Goal: Information Seeking & Learning: Find contact information

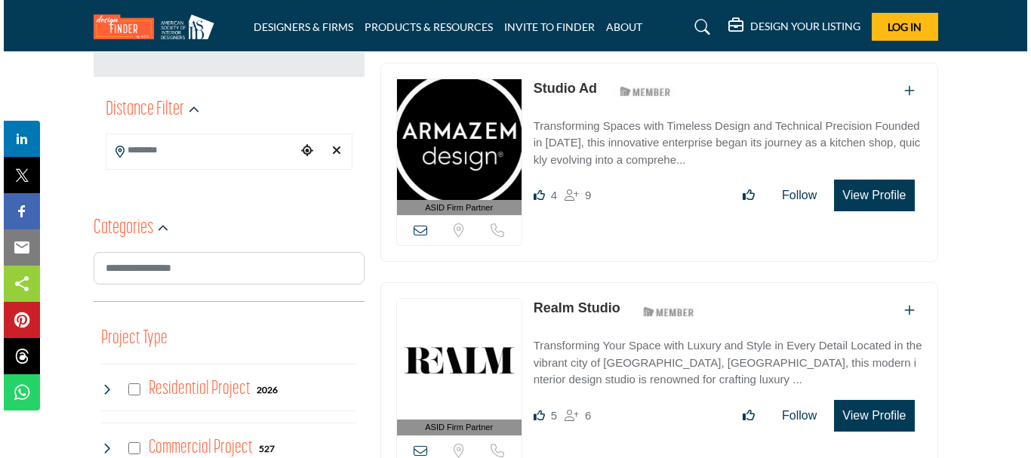
scroll to position [235, 0]
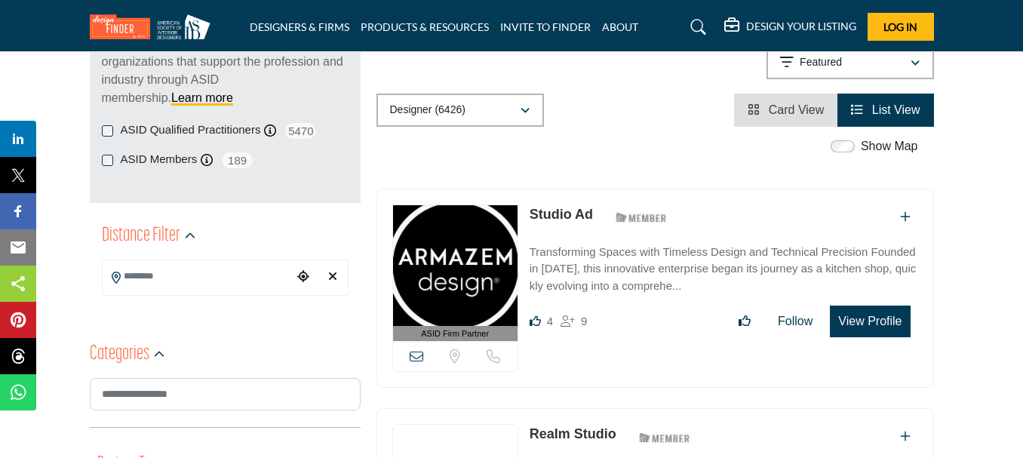
drag, startPoint x: 875, startPoint y: 324, endPoint x: 884, endPoint y: 321, distance: 9.5
click at [884, 321] on button "View Profile" at bounding box center [870, 322] width 80 height 32
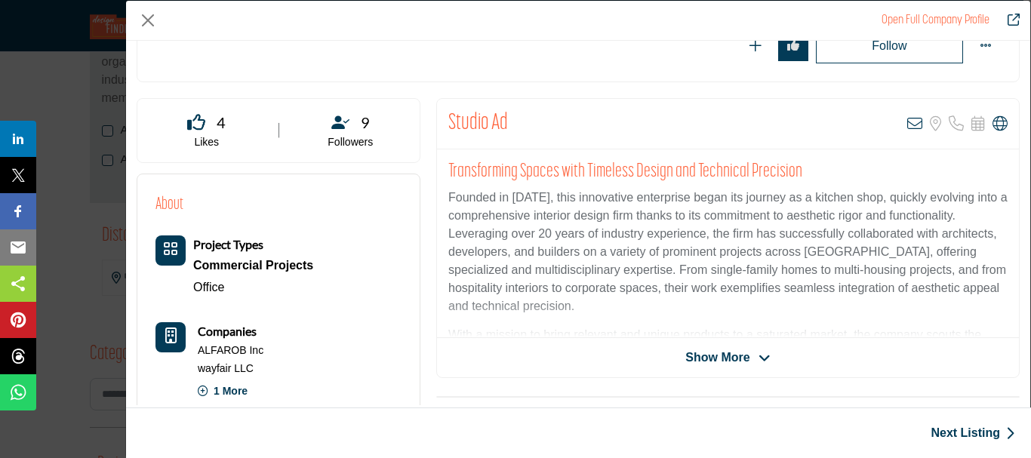
scroll to position [217, 0]
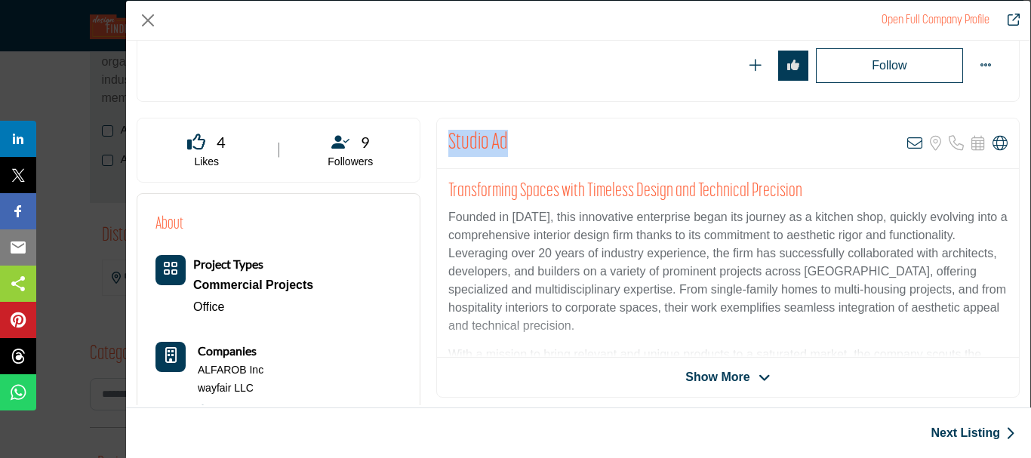
drag, startPoint x: 509, startPoint y: 138, endPoint x: 444, endPoint y: 135, distance: 64.2
click at [444, 135] on div "Studio Ad View email address of this listing Sorry, but we don't have a locatio…" at bounding box center [728, 143] width 582 height 51
click at [732, 388] on div "Studio Ad View email address of this listing Sorry, but we don't have a locatio…" at bounding box center [727, 258] width 583 height 280
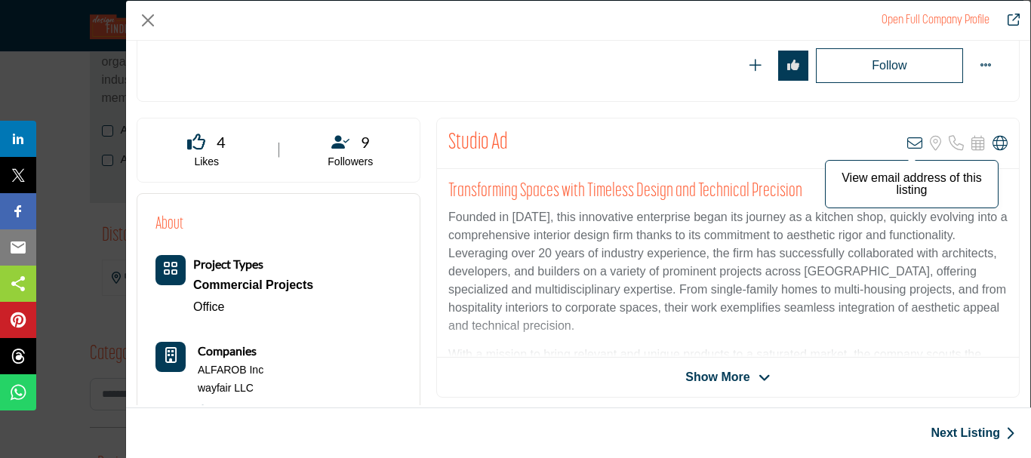
click at [912, 144] on icon "Company Data Modal" at bounding box center [914, 143] width 15 height 15
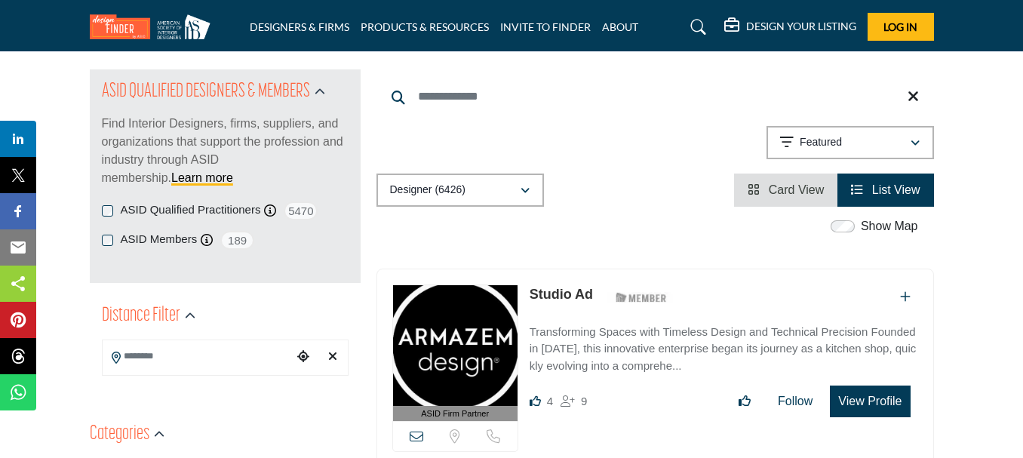
scroll to position [302, 0]
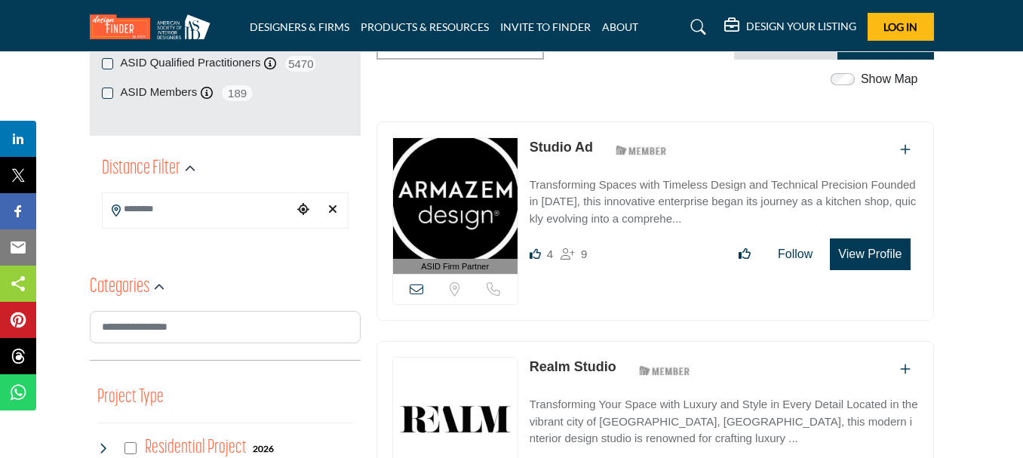
drag, startPoint x: 600, startPoint y: 145, endPoint x: 530, endPoint y: 149, distance: 70.3
click at [530, 149] on div "Studio Ad ASID Member who supports and impacts the Interior Design industry." at bounding box center [604, 150] width 149 height 26
copy div "Studio Ad"
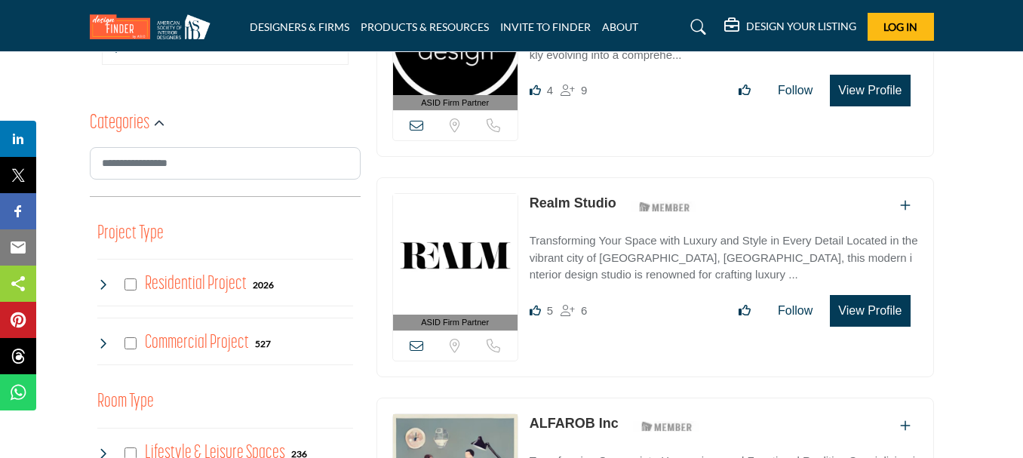
scroll to position [528, 0]
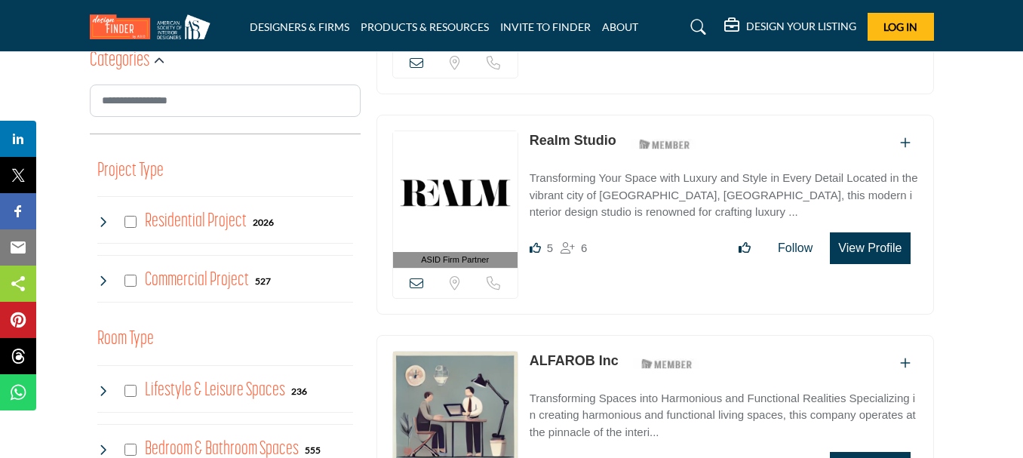
drag, startPoint x: 622, startPoint y: 138, endPoint x: 530, endPoint y: 143, distance: 92.2
click at [530, 143] on div "Realm Studio ASID Member who supports and impacts the Interior Design industry." at bounding box center [616, 144] width 173 height 26
copy div "Realm Studio"
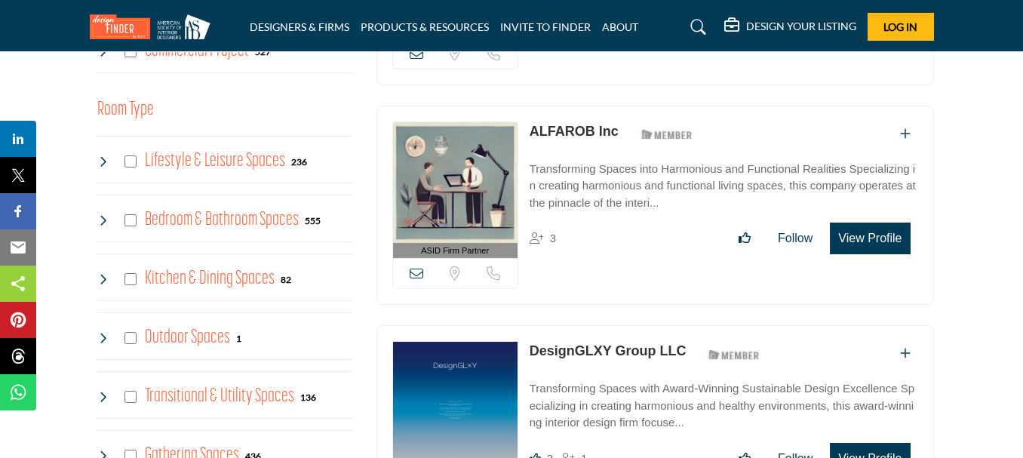
scroll to position [776, 0]
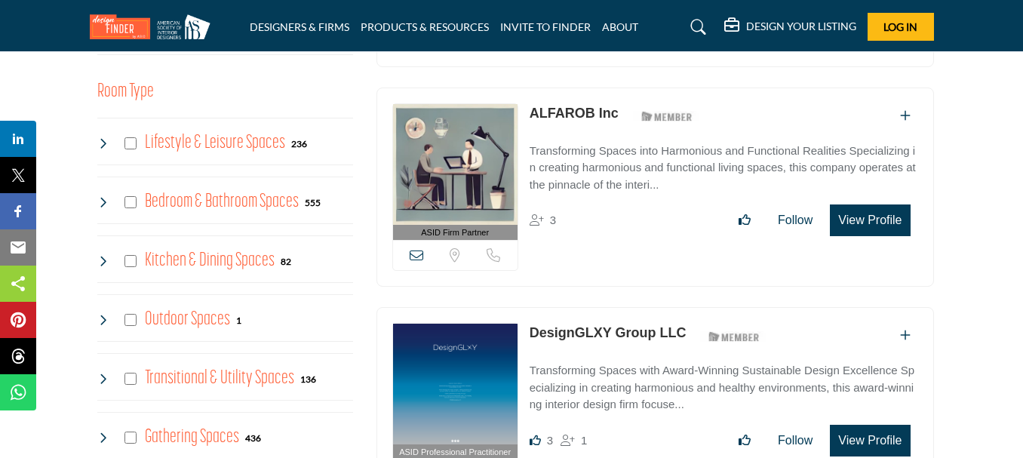
drag, startPoint x: 524, startPoint y: 120, endPoint x: 618, endPoint y: 118, distance: 93.6
click at [618, 118] on div "ASID Firm Partner ASID Firm Partners are design companies with ASID-qualified i…" at bounding box center [656, 188] width 558 height 200
copy link "ALFAROB Inc"
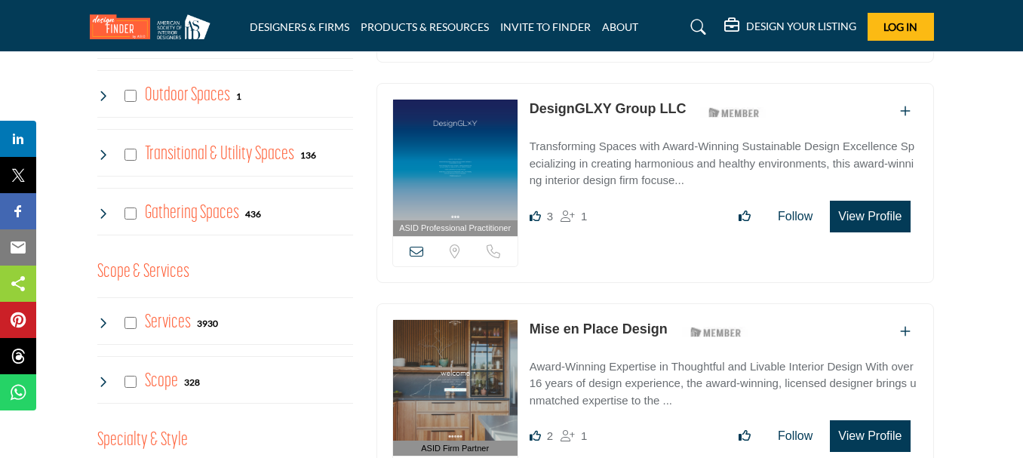
scroll to position [1002, 0]
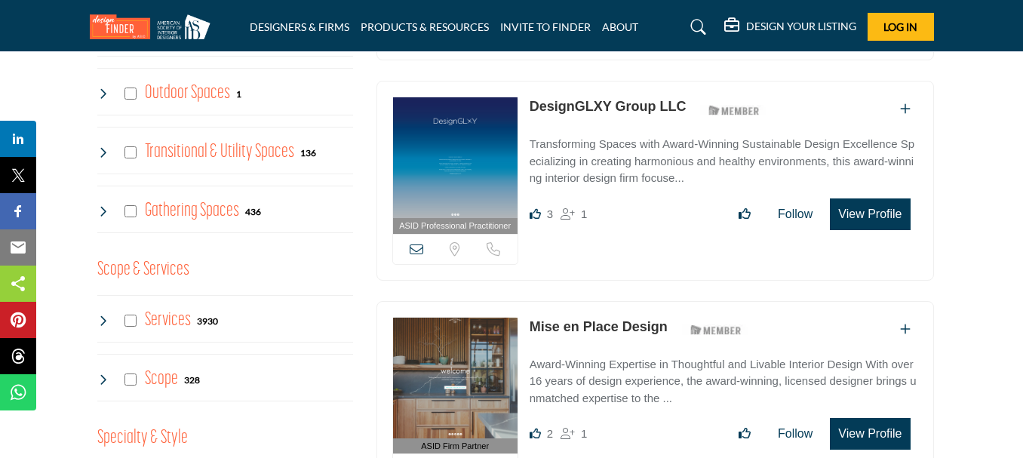
drag, startPoint x: 527, startPoint y: 116, endPoint x: 684, endPoint y: 118, distance: 157.0
click at [684, 118] on div "ASID Professional Practitioner ASID Professional Practitioners have successfull…" at bounding box center [656, 181] width 558 height 200
copy link "DesignGLXY Group LLC"
drag, startPoint x: 524, startPoint y: 329, endPoint x: 668, endPoint y: 325, distance: 143.4
click at [668, 325] on div "ASID Firm Partner ASID Firm Partners are design companies with ASID-qualified i…" at bounding box center [656, 401] width 558 height 200
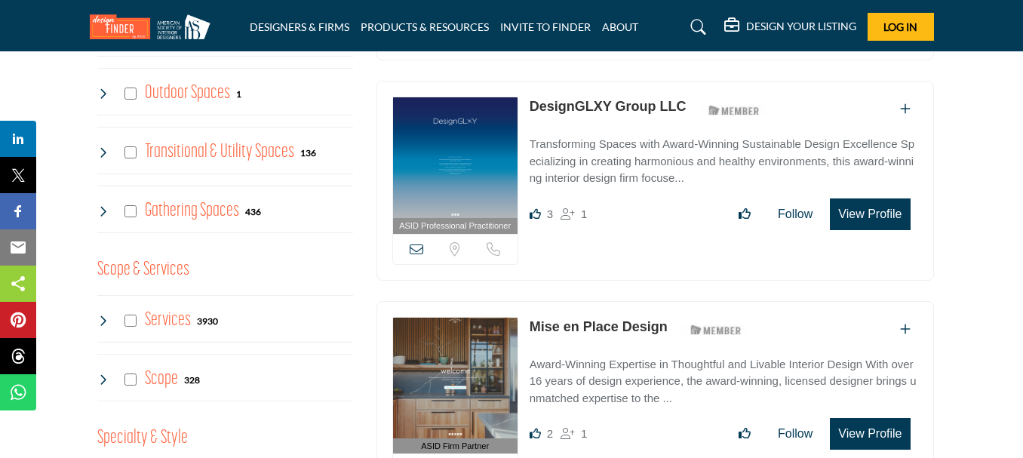
copy link "Mise en Place Design"
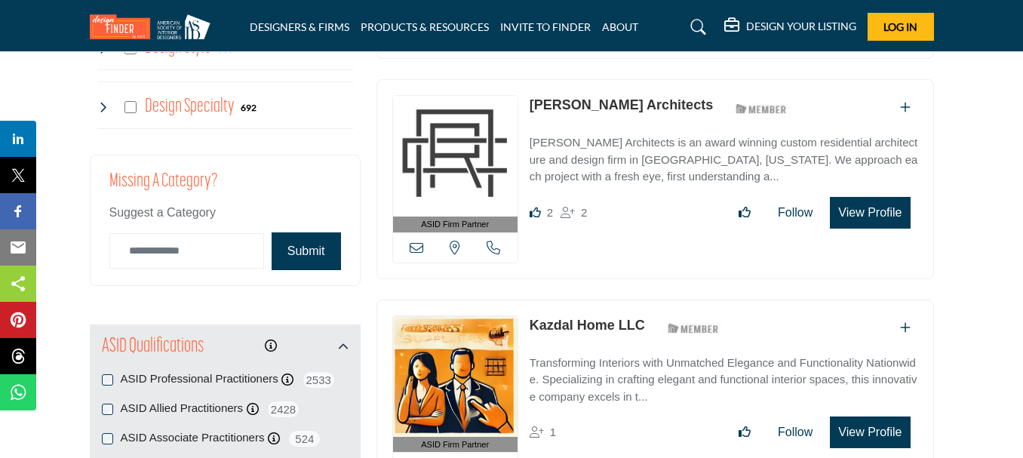
scroll to position [1452, 0]
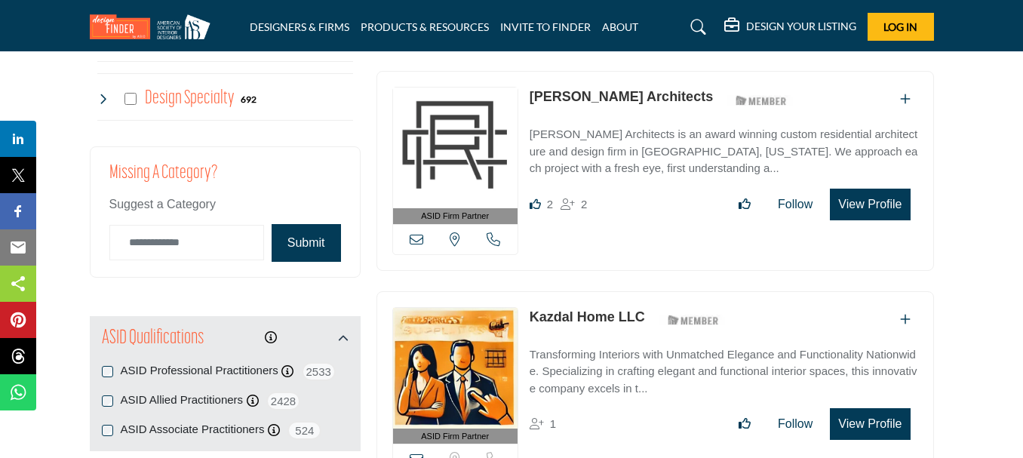
drag, startPoint x: 529, startPoint y: 92, endPoint x: 711, endPoint y: 92, distance: 181.9
click at [711, 92] on div "ASID Firm Partner ASID Firm Partners are design companies with ASID-qualified i…" at bounding box center [656, 171] width 558 height 200
copy link "[PERSON_NAME] Architects"
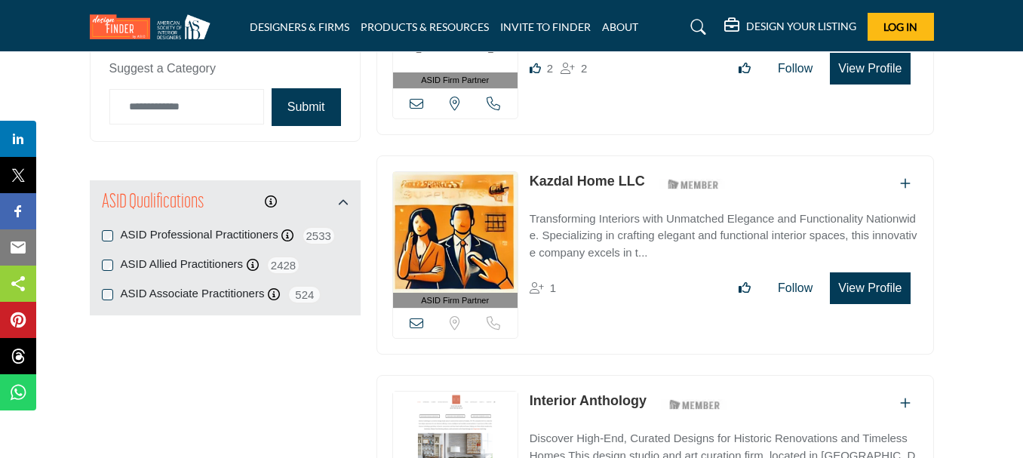
scroll to position [1603, 0]
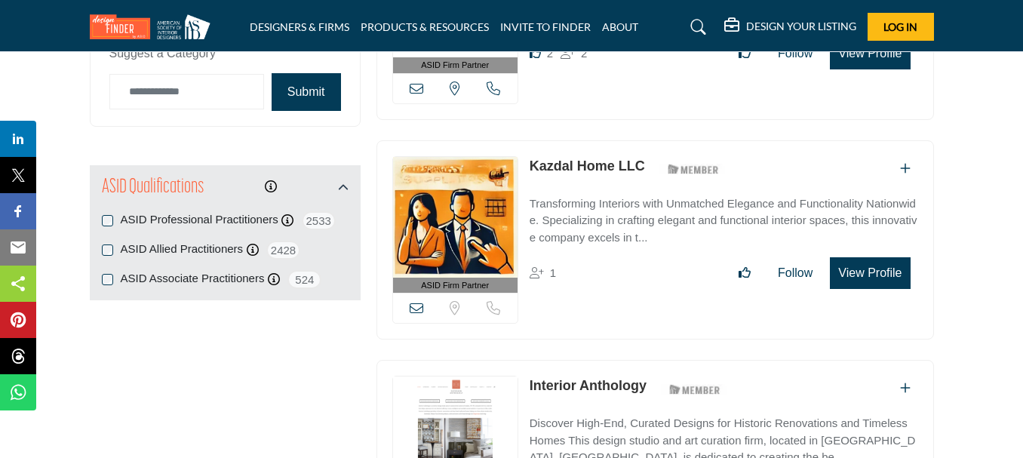
drag, startPoint x: 531, startPoint y: 163, endPoint x: 651, endPoint y: 155, distance: 120.2
click at [651, 155] on div "ASID Firm Partner ASID Firm Partners are design companies with ASID-qualified i…" at bounding box center [656, 240] width 558 height 200
copy div "Kazdal Home LLC"
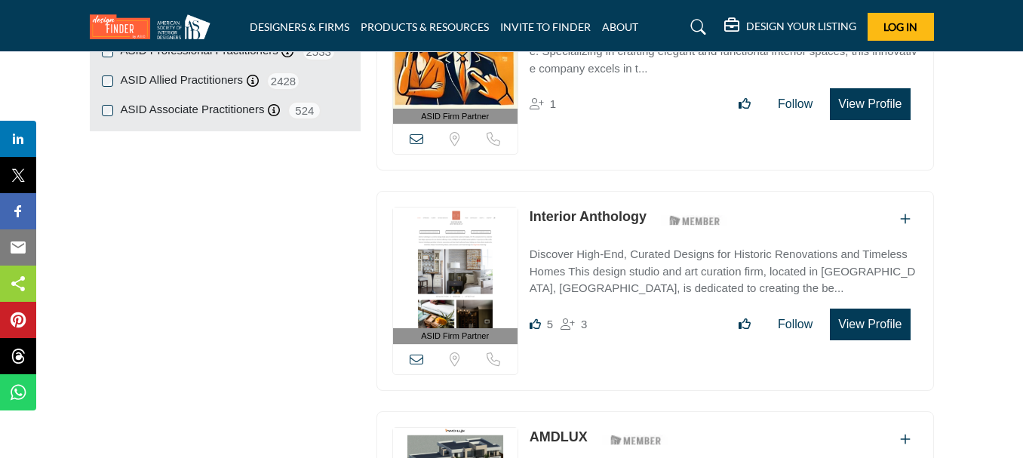
scroll to position [1829, 0]
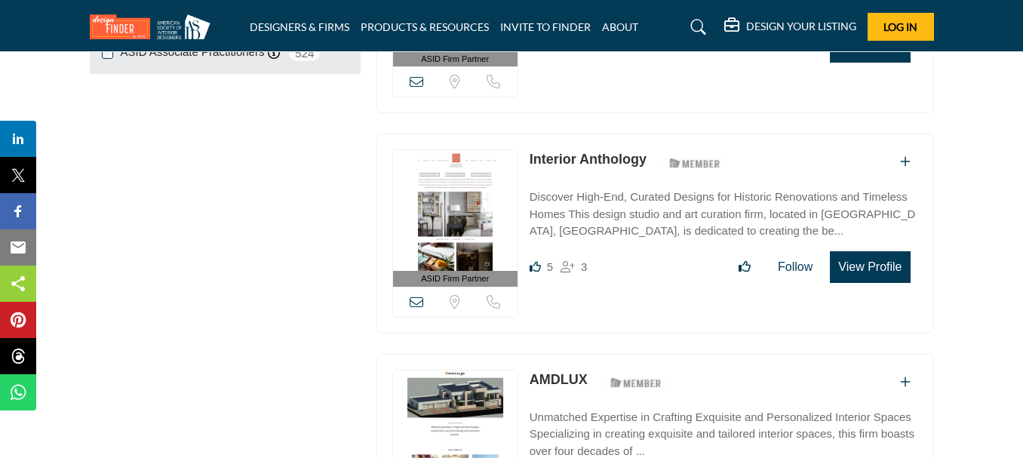
drag, startPoint x: 539, startPoint y: 161, endPoint x: 646, endPoint y: 162, distance: 107.2
click at [646, 162] on p "Interior Anthology" at bounding box center [588, 159] width 117 height 20
copy link "Interior Anthology"
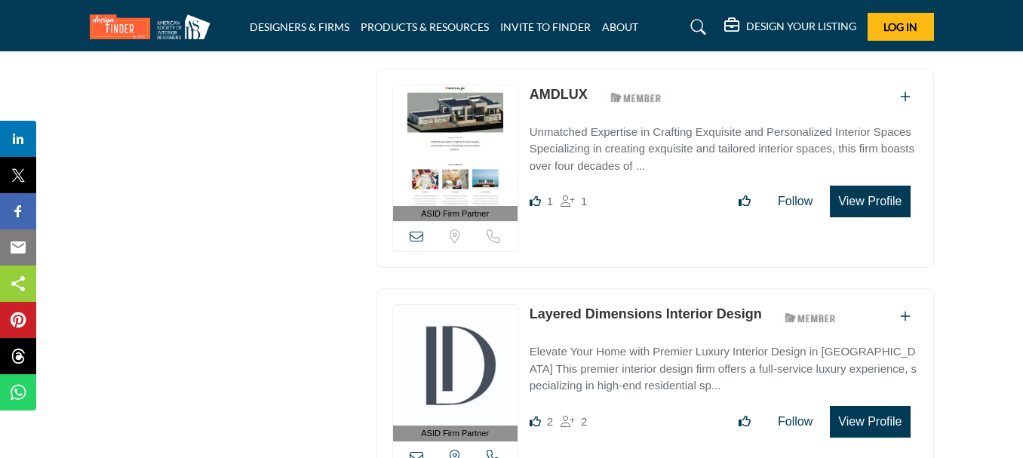
scroll to position [2131, 0]
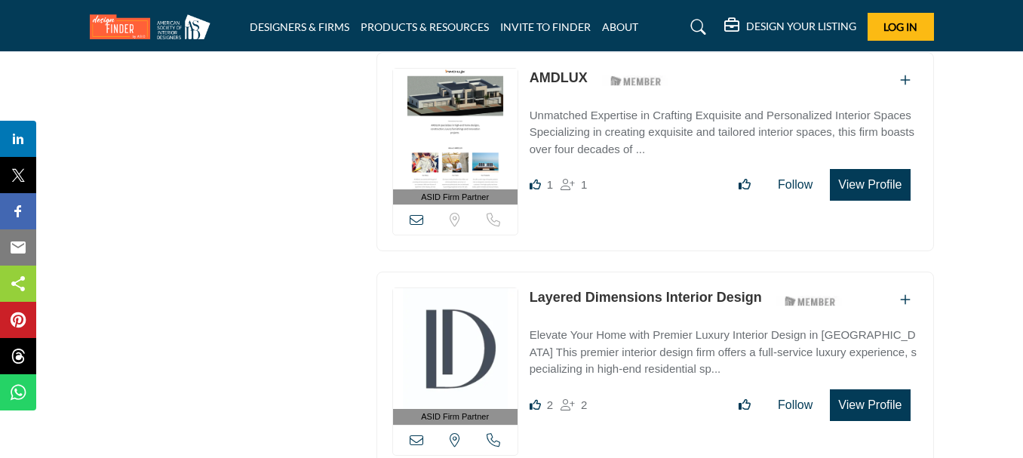
drag, startPoint x: 526, startPoint y: 300, endPoint x: 763, endPoint y: 302, distance: 236.9
click at [763, 302] on div "ASID Firm Partner ASID Firm Partners are design companies with ASID-qualified i…" at bounding box center [656, 372] width 558 height 200
copy link "Layered Dimensions Interior Design"
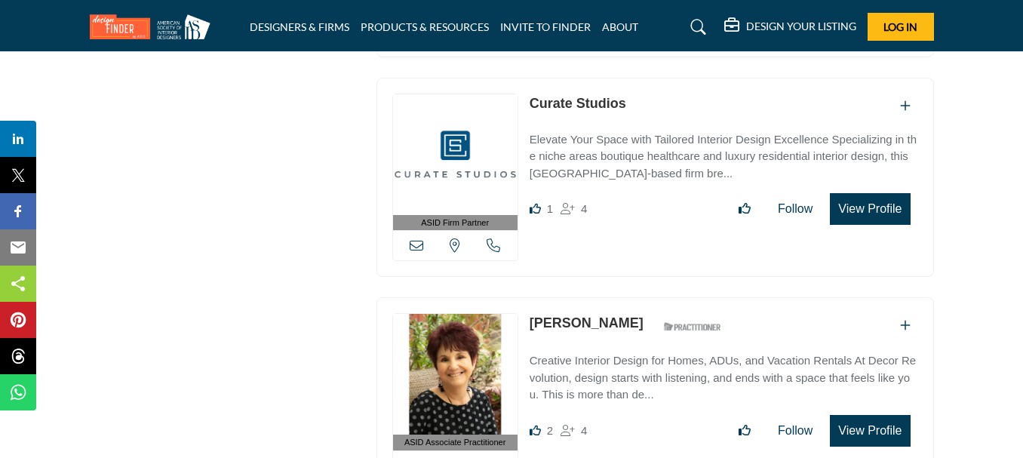
scroll to position [2508, 0]
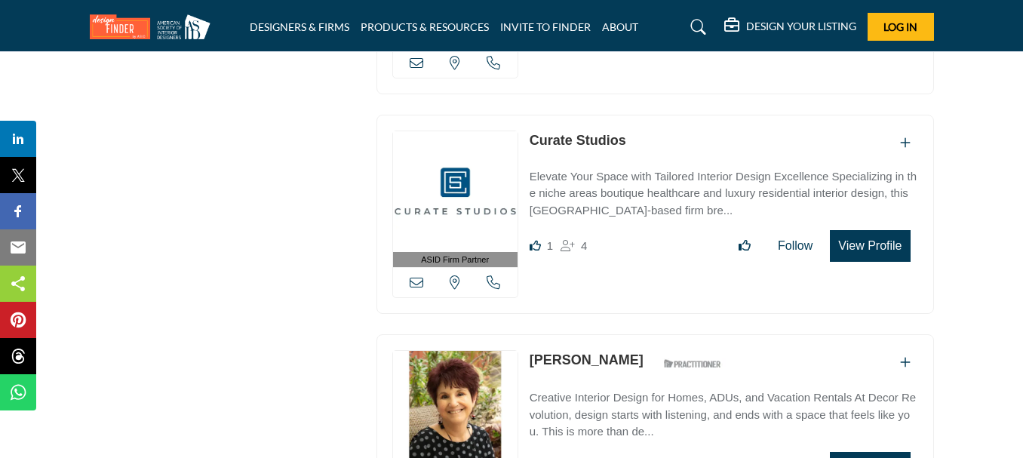
copy div "ASID Firm Partner ASID Firm Partners are design companies with ASID-qualified i…"
click at [718, 94] on div "ASID Firm Partner ASID Firm Partners are design companies with ASID-qualified i…" at bounding box center [654, 1] width 573 height 215
drag, startPoint x: 642, startPoint y: 131, endPoint x: 533, endPoint y: 130, distance: 109.4
click at [533, 131] on div "Curate Studios" at bounding box center [724, 143] width 389 height 25
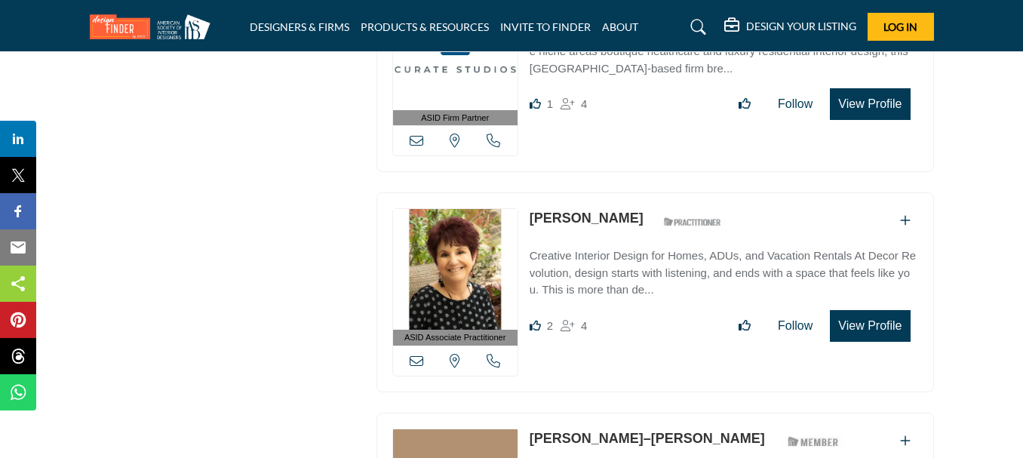
scroll to position [2659, 0]
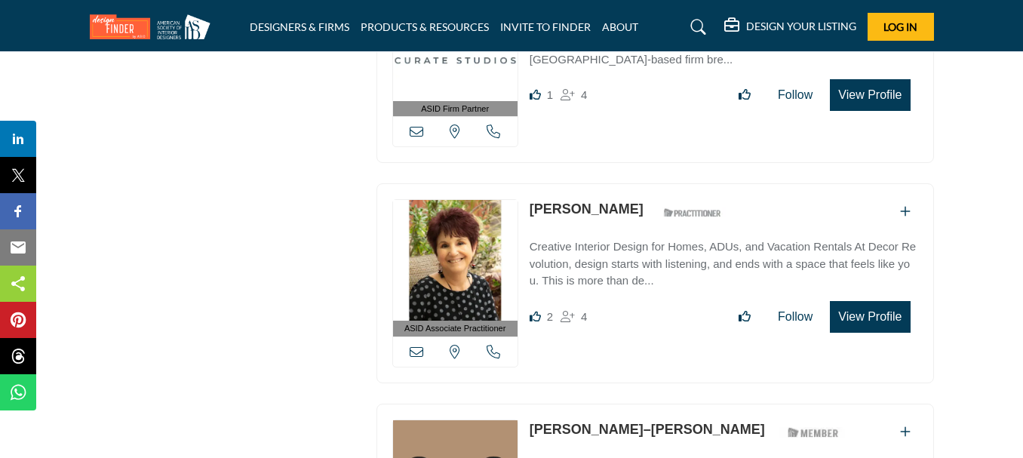
drag, startPoint x: 524, startPoint y: 208, endPoint x: 634, endPoint y: 208, distance: 109.4
click at [634, 208] on div "ASID Associate Practitioner ASID Associate Practitioners have a degree in any m…" at bounding box center [656, 283] width 558 height 200
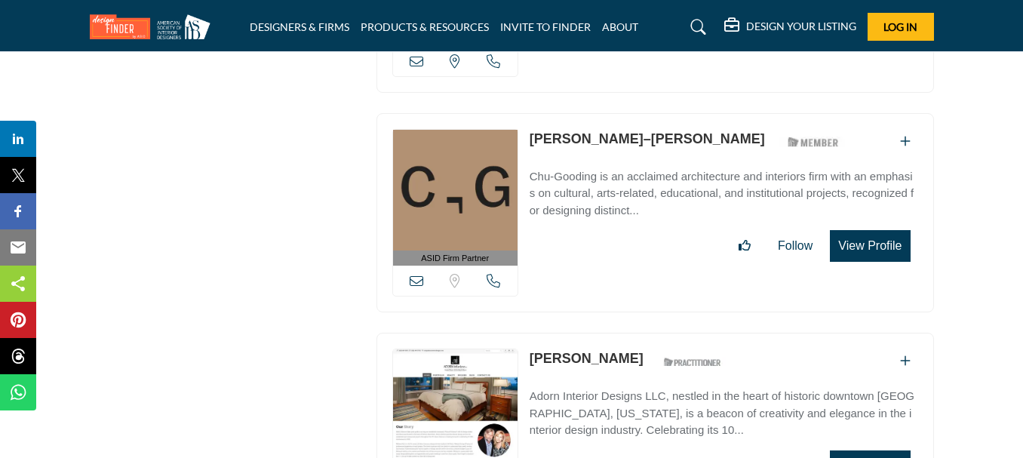
scroll to position [2961, 0]
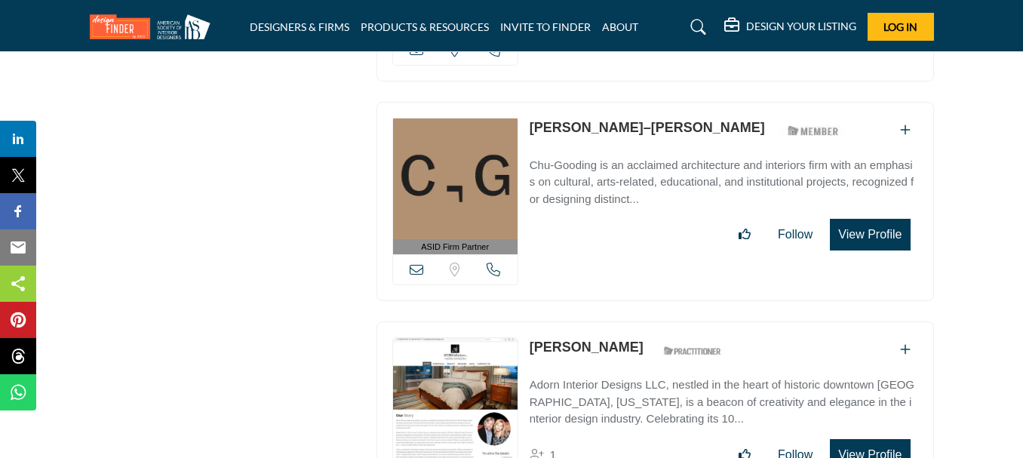
drag, startPoint x: 521, startPoint y: 125, endPoint x: 621, endPoint y: 125, distance: 99.6
click at [621, 125] on div "ASID Firm Partner ASID Firm Partners are design companies with ASID-qualified i…" at bounding box center [656, 202] width 558 height 200
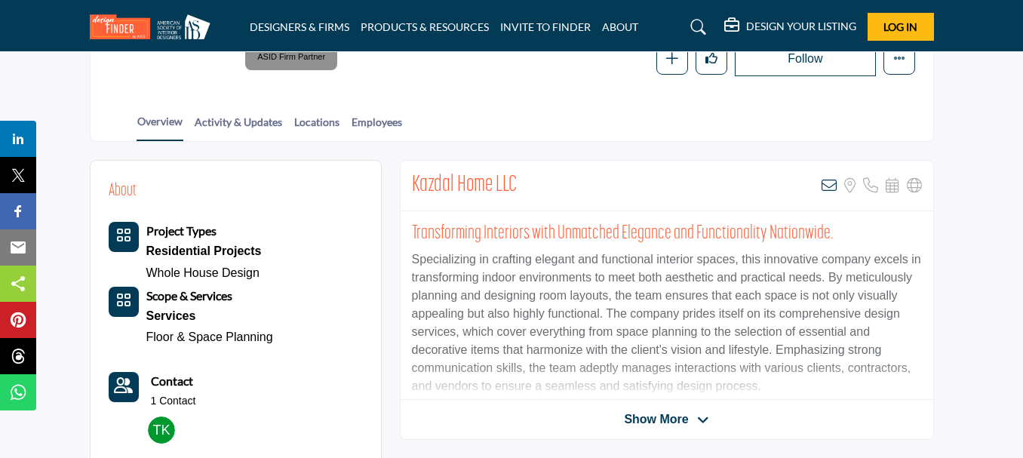
scroll to position [302, 0]
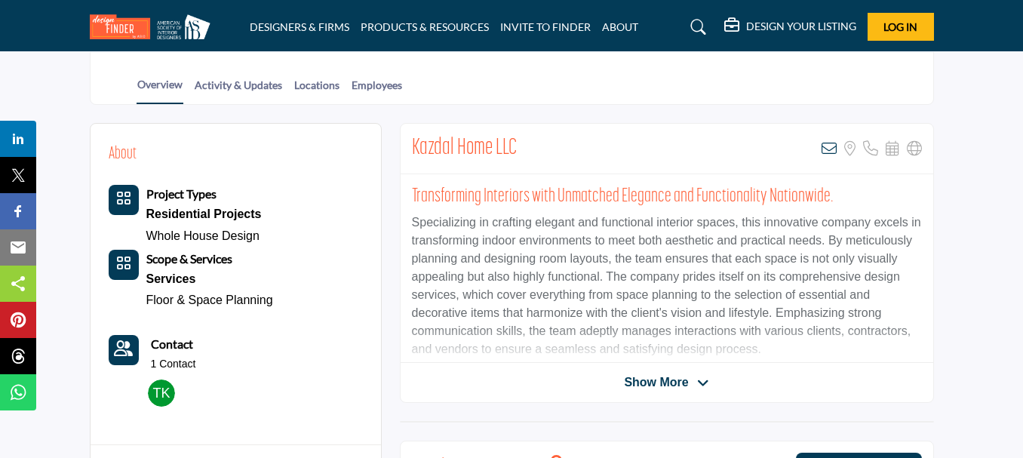
click at [838, 146] on div "View email address of this listing Sorry, but we don't have a location for this…" at bounding box center [872, 148] width 100 height 15
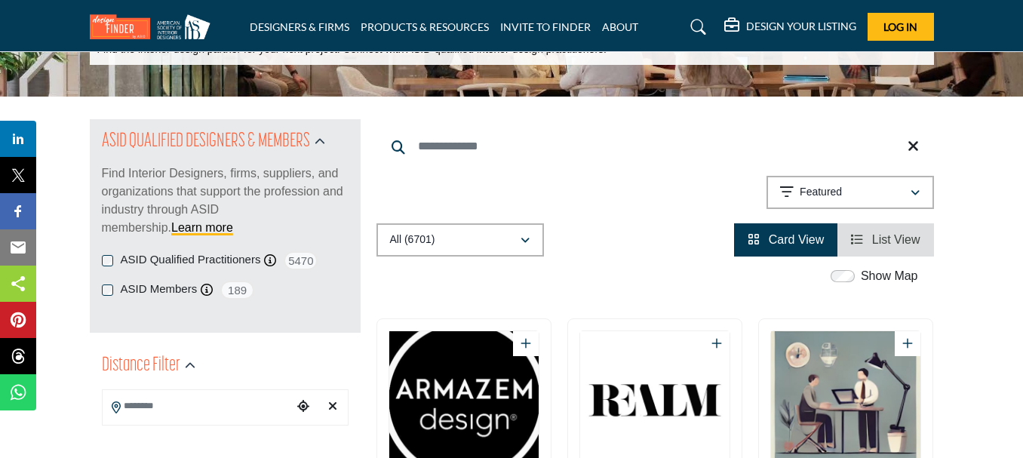
scroll to position [151, 0]
